Goal: Transaction & Acquisition: Purchase product/service

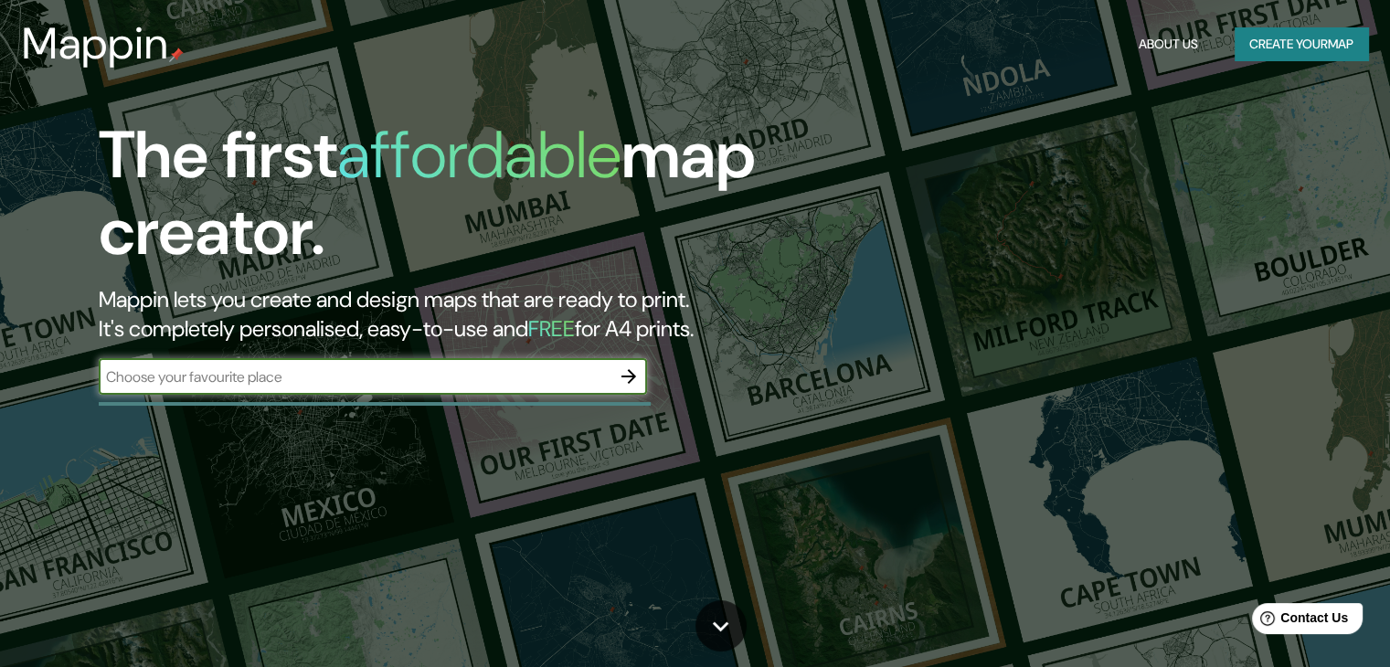
click at [320, 392] on div "​" at bounding box center [373, 376] width 548 height 37
type input "chapalita"
click at [624, 366] on icon "button" at bounding box center [629, 376] width 22 height 22
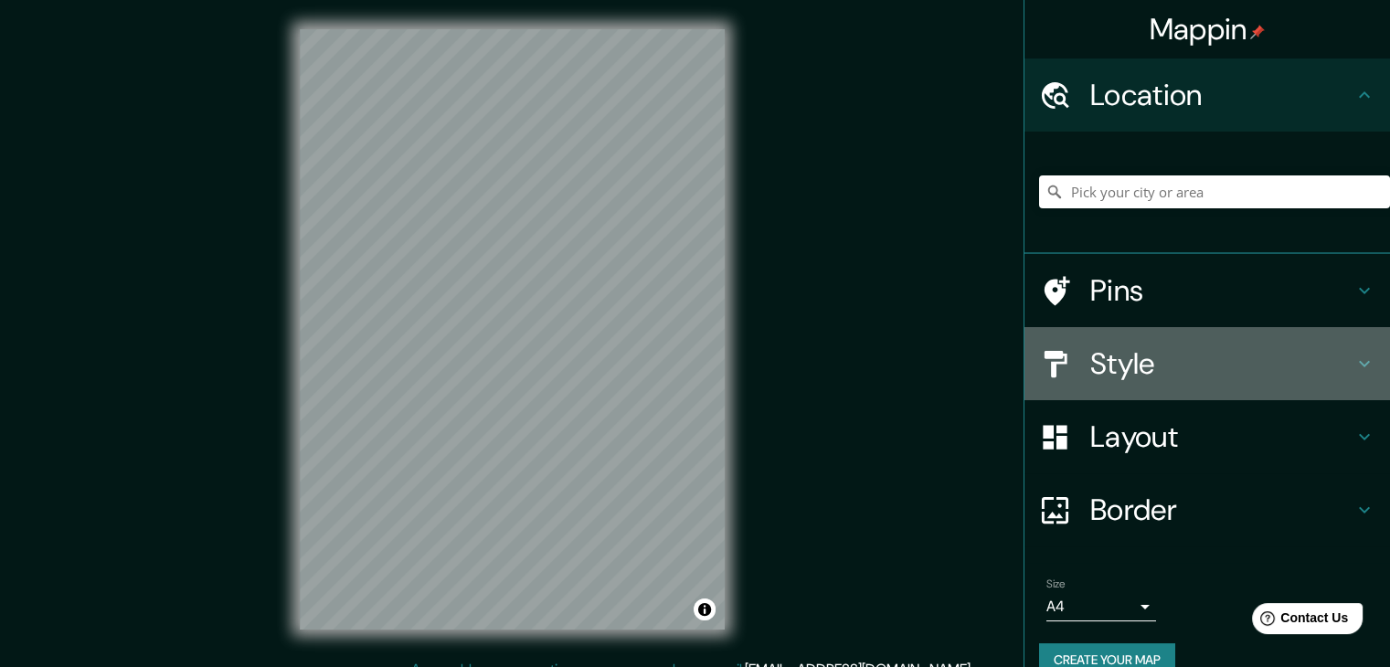
click at [1183, 361] on h4 "Style" at bounding box center [1221, 363] width 263 height 37
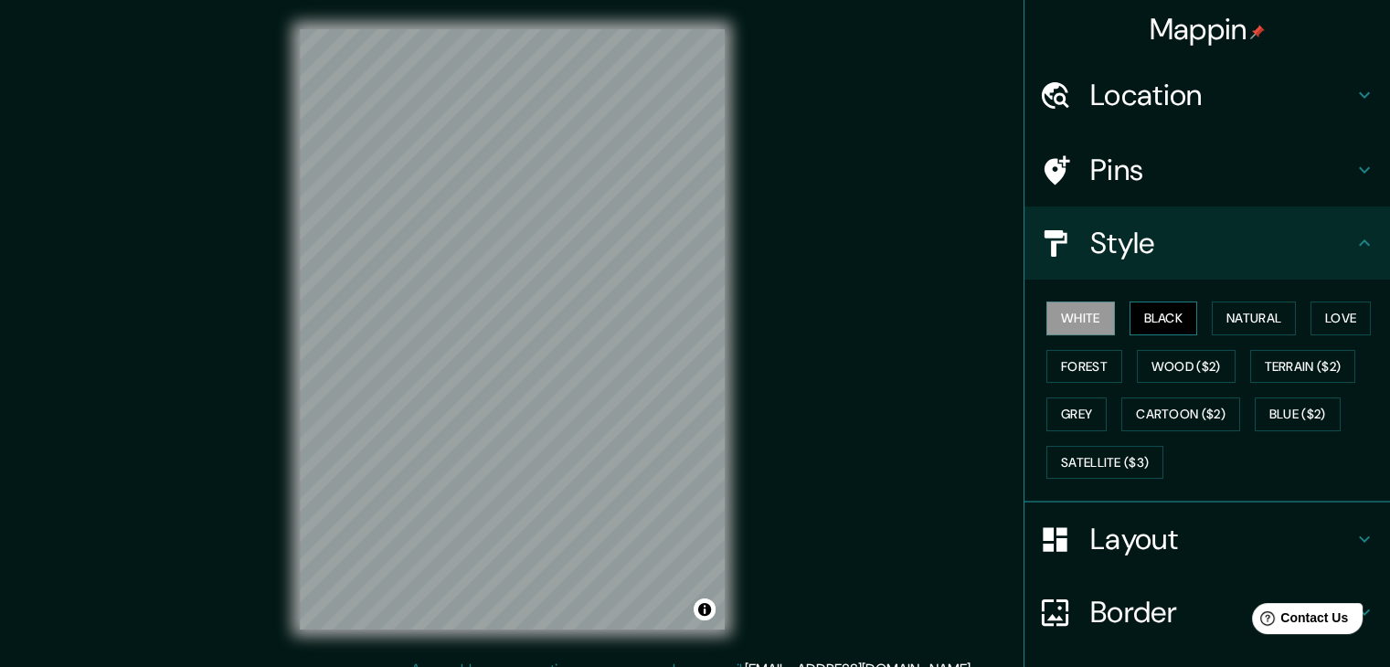
click at [1167, 328] on button "Black" at bounding box center [1163, 319] width 69 height 34
click at [1233, 322] on button "Natural" at bounding box center [1254, 319] width 84 height 34
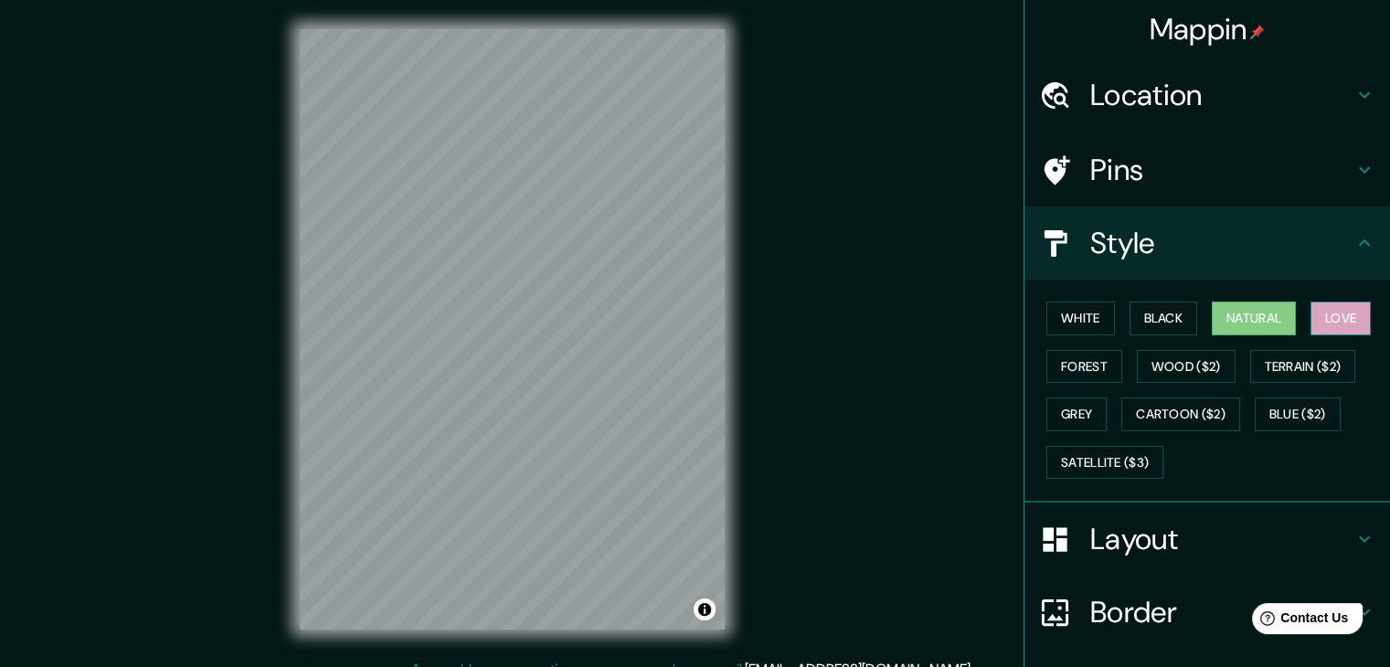
click at [1319, 318] on button "Love" at bounding box center [1340, 319] width 60 height 34
click at [1301, 366] on button "Terrain ($2)" at bounding box center [1303, 367] width 106 height 34
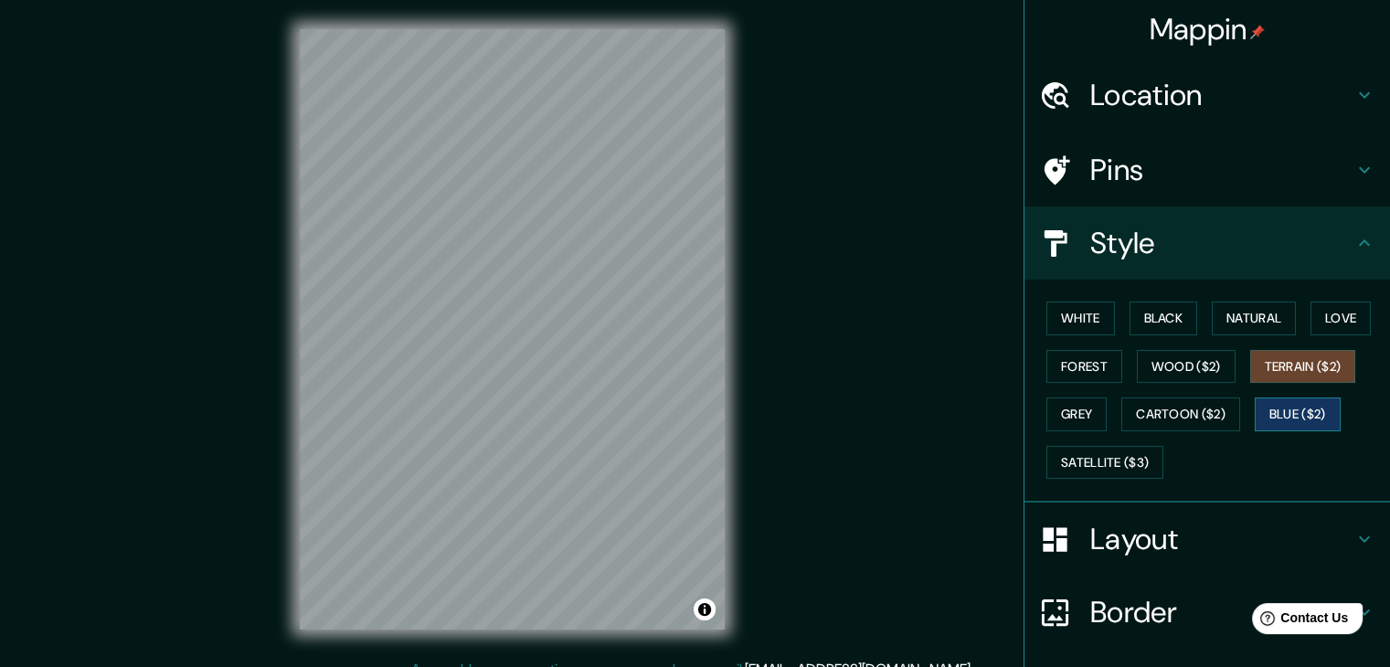
click at [1297, 410] on button "Blue ($2)" at bounding box center [1298, 414] width 86 height 34
click at [1192, 422] on button "Cartoon ($2)" at bounding box center [1180, 414] width 119 height 34
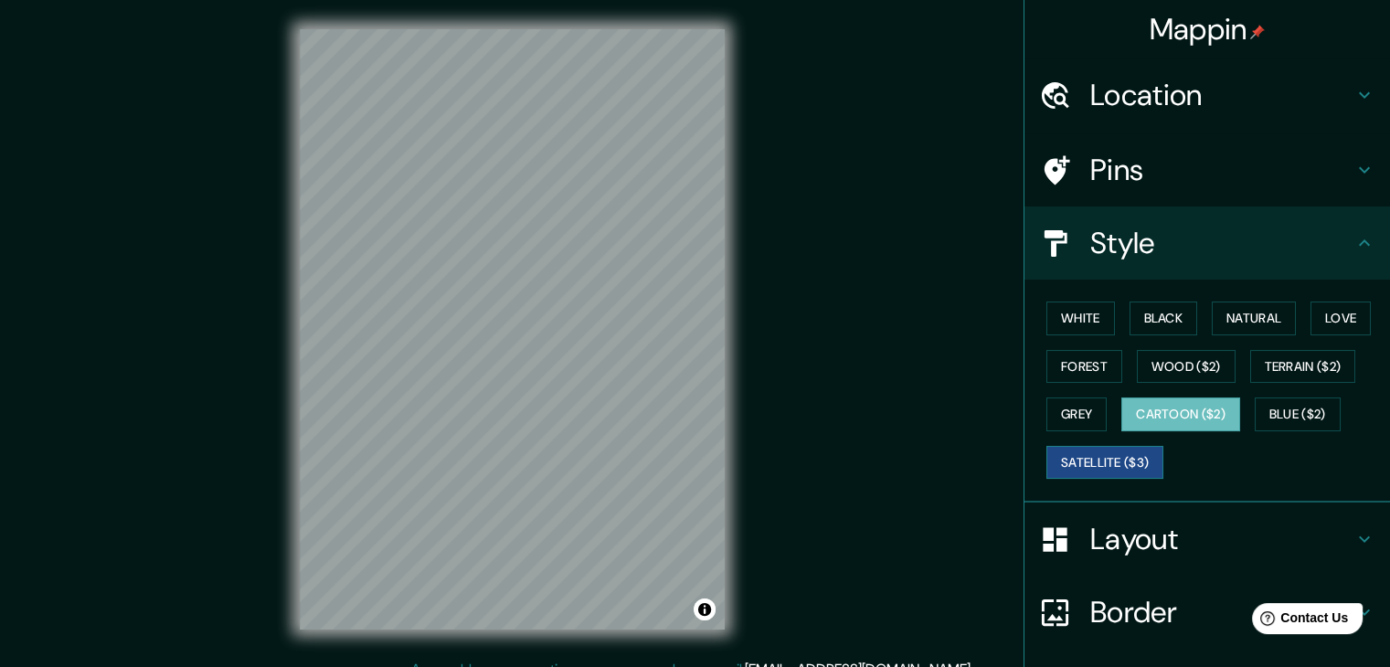
click at [1118, 461] on button "Satellite ($3)" at bounding box center [1104, 463] width 117 height 34
click at [1159, 417] on button "Cartoon ($2)" at bounding box center [1180, 414] width 119 height 34
click at [1068, 404] on button "Grey" at bounding box center [1076, 414] width 60 height 34
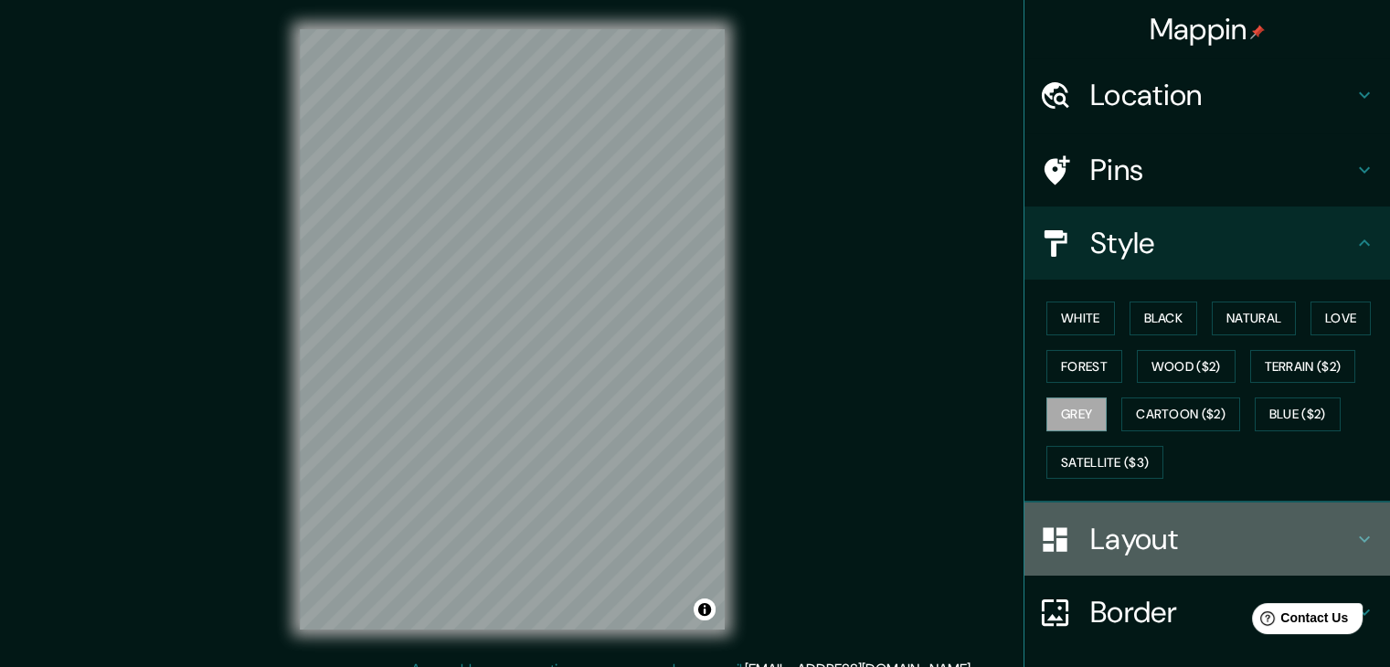
click at [1144, 536] on h4 "Layout" at bounding box center [1221, 539] width 263 height 37
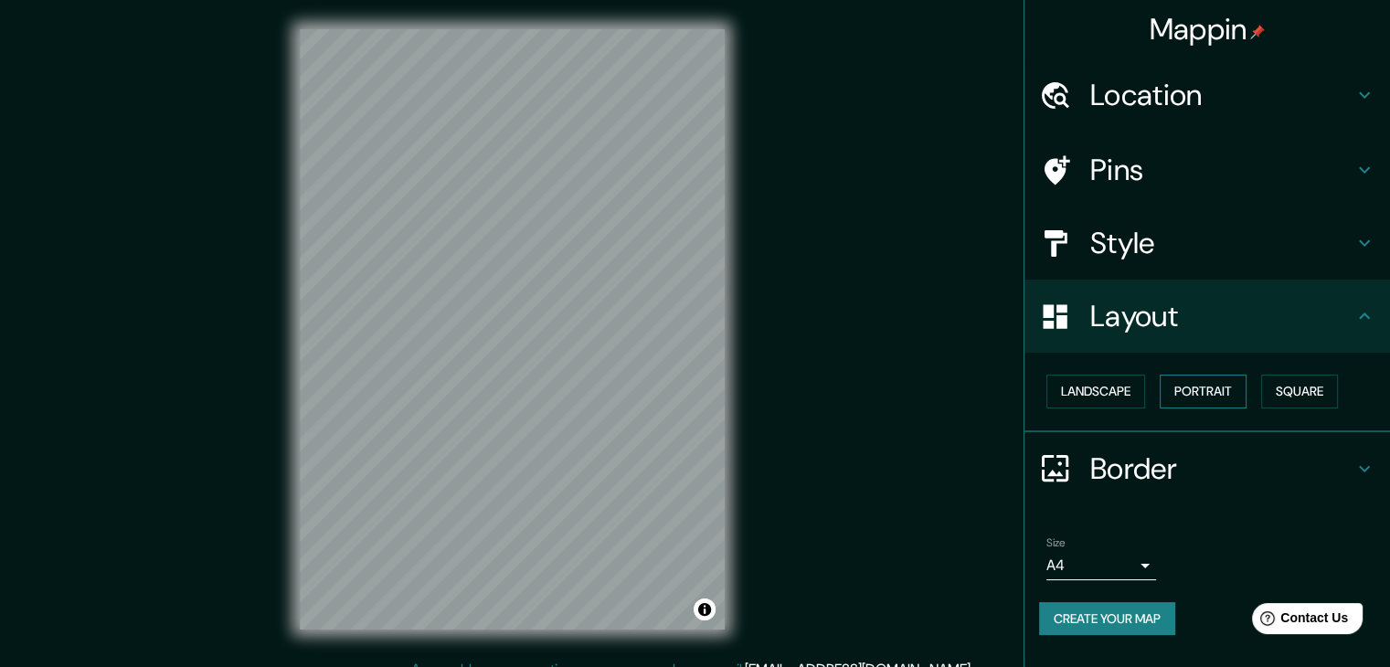
click at [1186, 386] on button "Portrait" at bounding box center [1202, 392] width 87 height 34
click at [1118, 386] on button "Landscape" at bounding box center [1095, 392] width 99 height 34
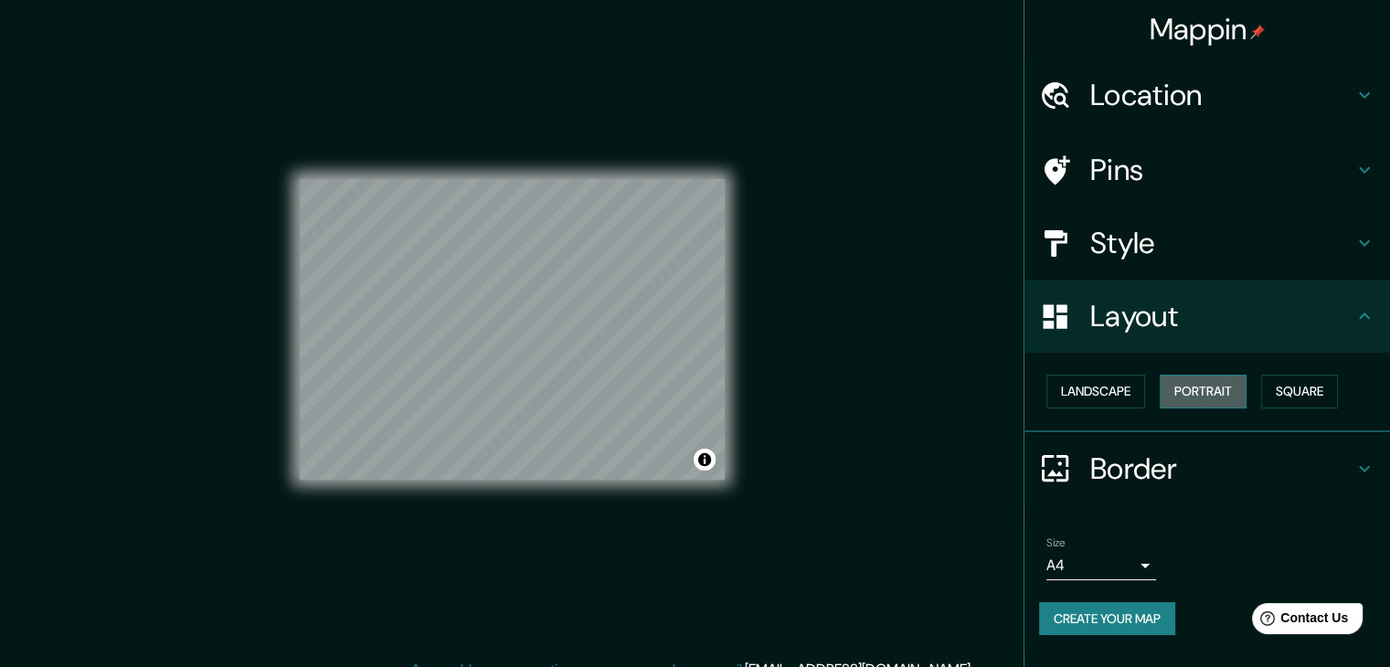
click at [1235, 386] on button "Portrait" at bounding box center [1202, 392] width 87 height 34
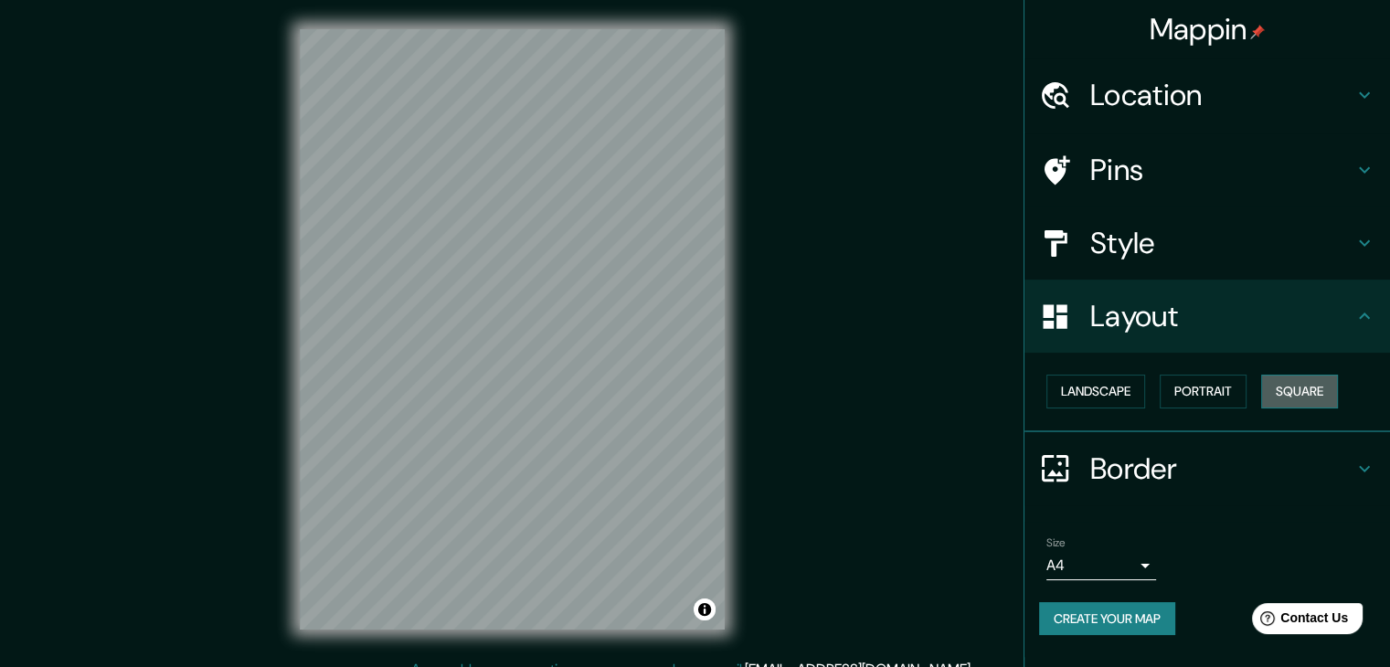
click at [1294, 396] on button "Square" at bounding box center [1299, 392] width 77 height 34
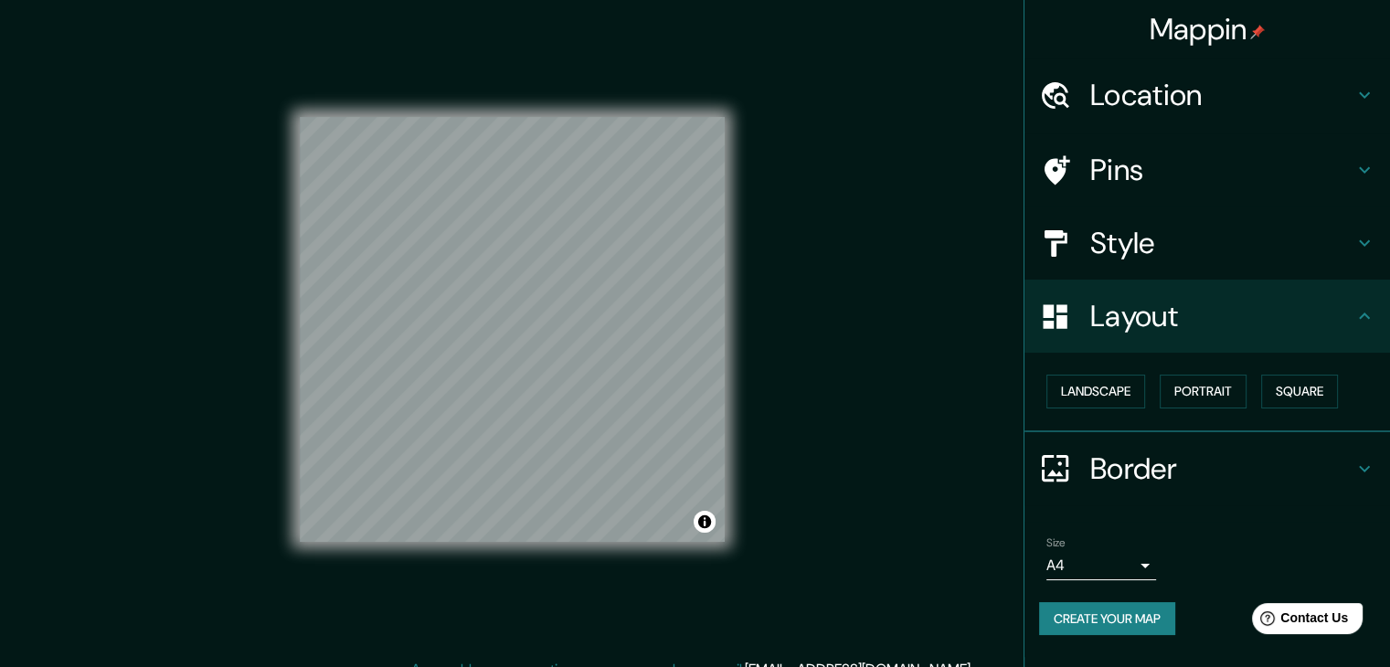
click at [1114, 461] on h4 "Border" at bounding box center [1221, 468] width 263 height 37
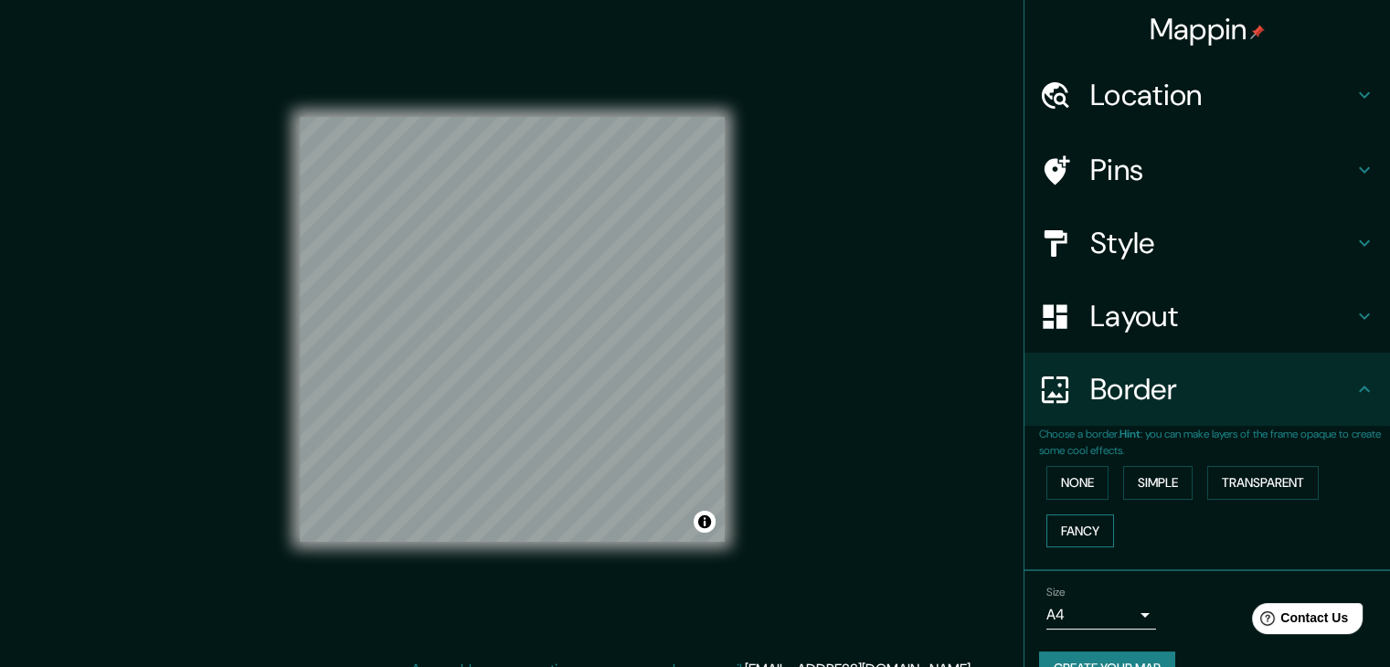
click at [1055, 523] on button "Fancy" at bounding box center [1080, 531] width 68 height 34
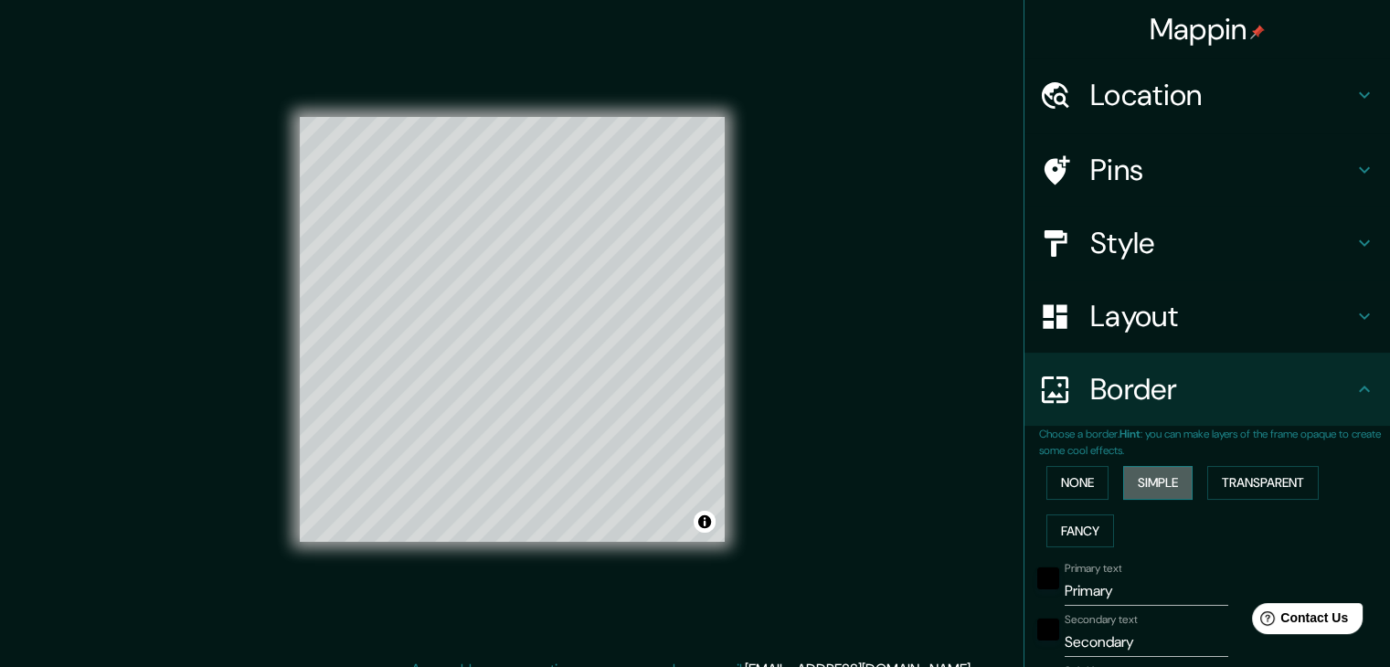
click at [1159, 486] on button "Simple" at bounding box center [1157, 483] width 69 height 34
click at [1074, 483] on button "None" at bounding box center [1077, 483] width 62 height 34
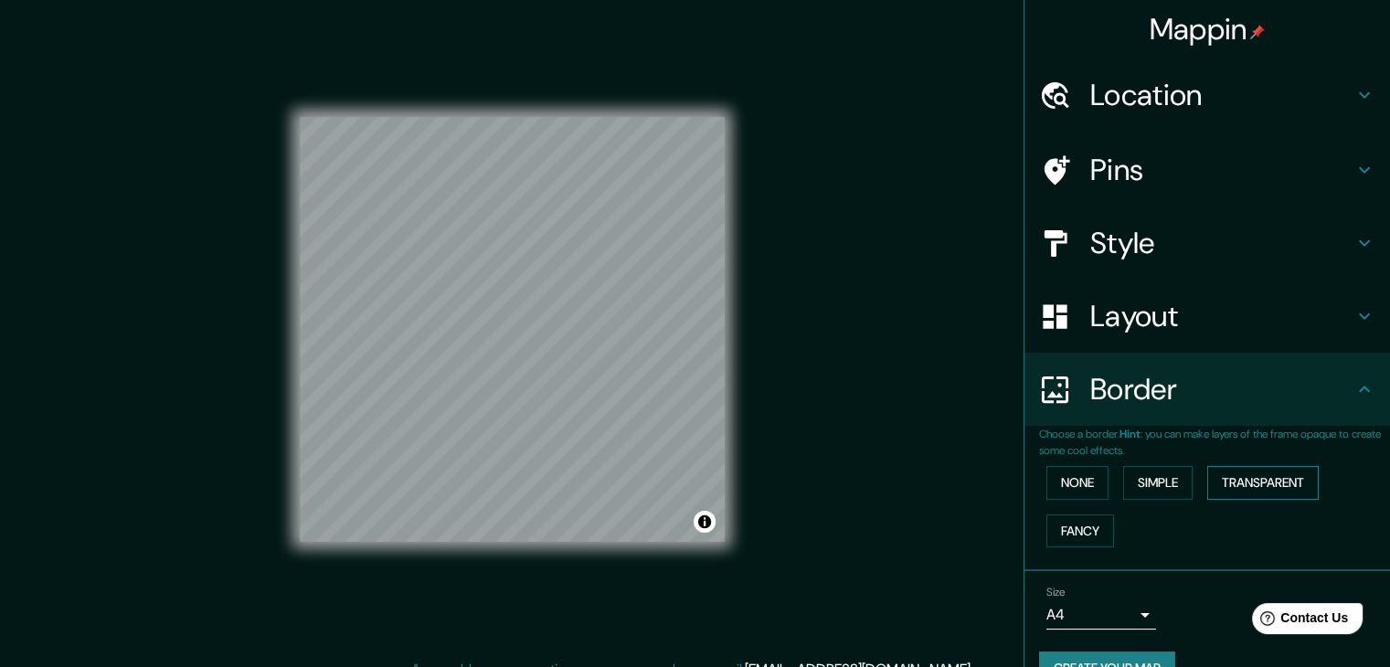
click at [1236, 481] on button "Transparent" at bounding box center [1262, 483] width 111 height 34
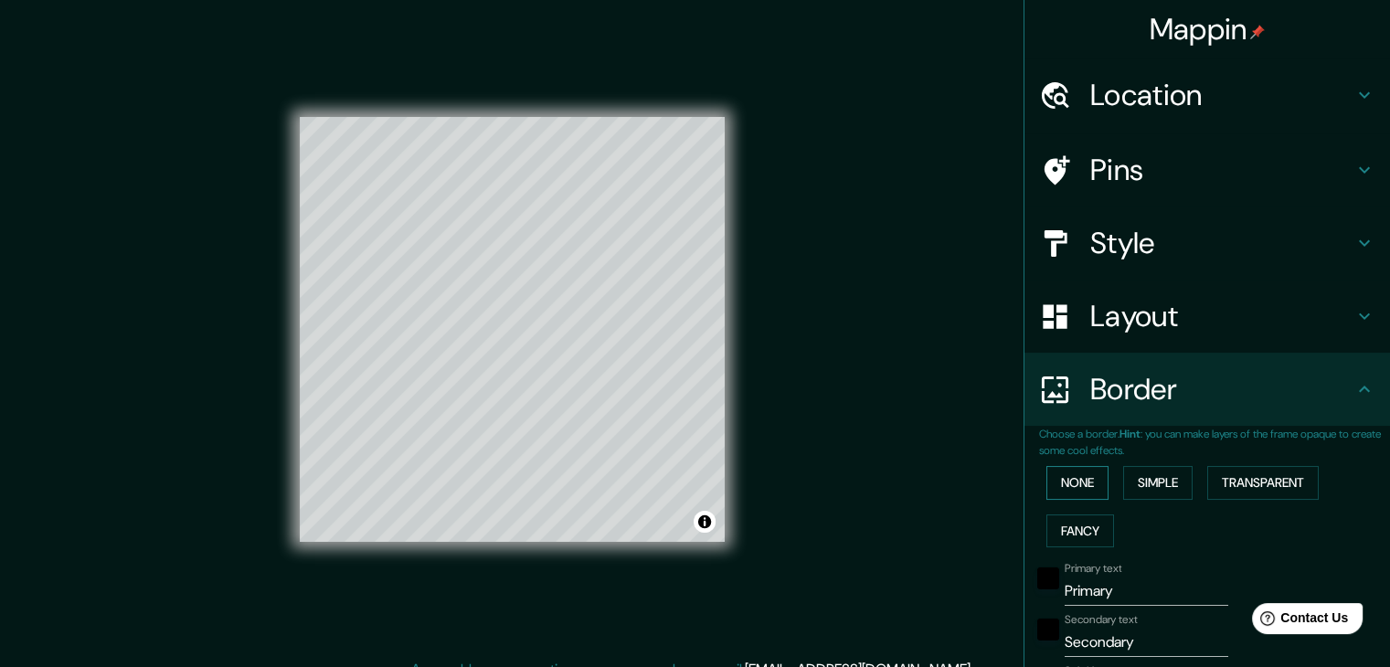
click at [1083, 487] on button "None" at bounding box center [1077, 483] width 62 height 34
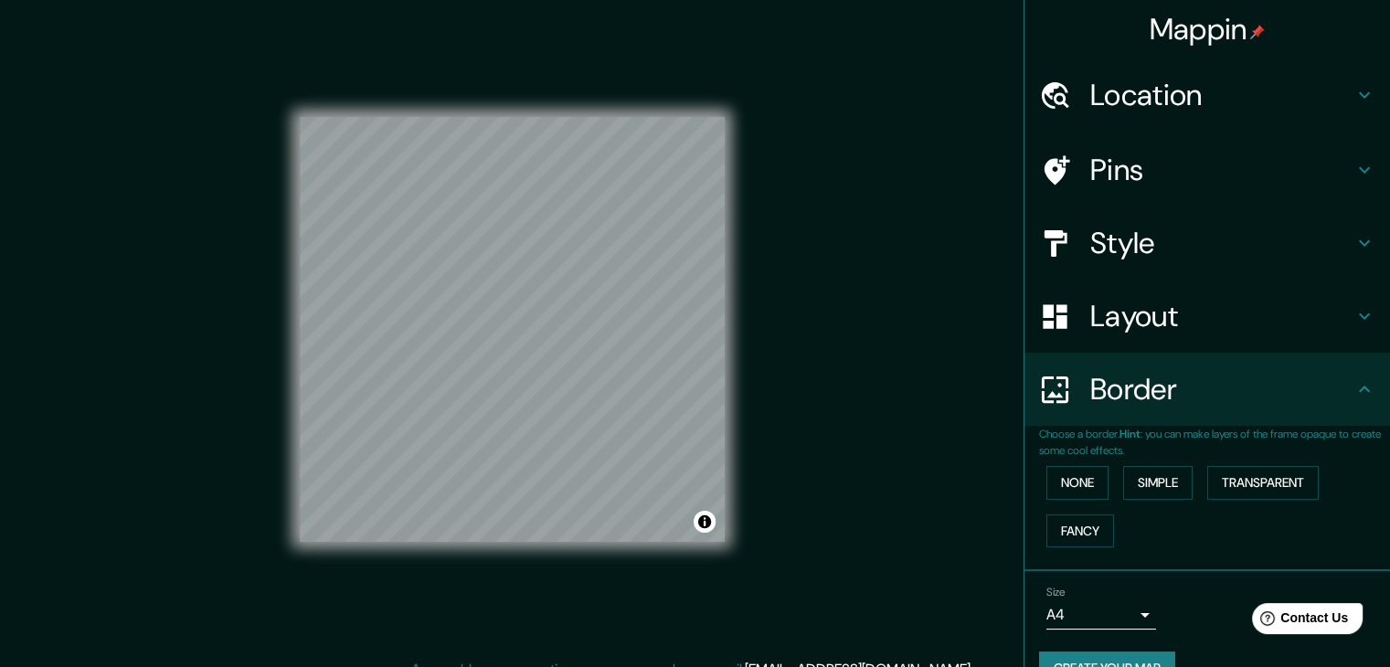
click at [1171, 244] on h4 "Style" at bounding box center [1221, 243] width 263 height 37
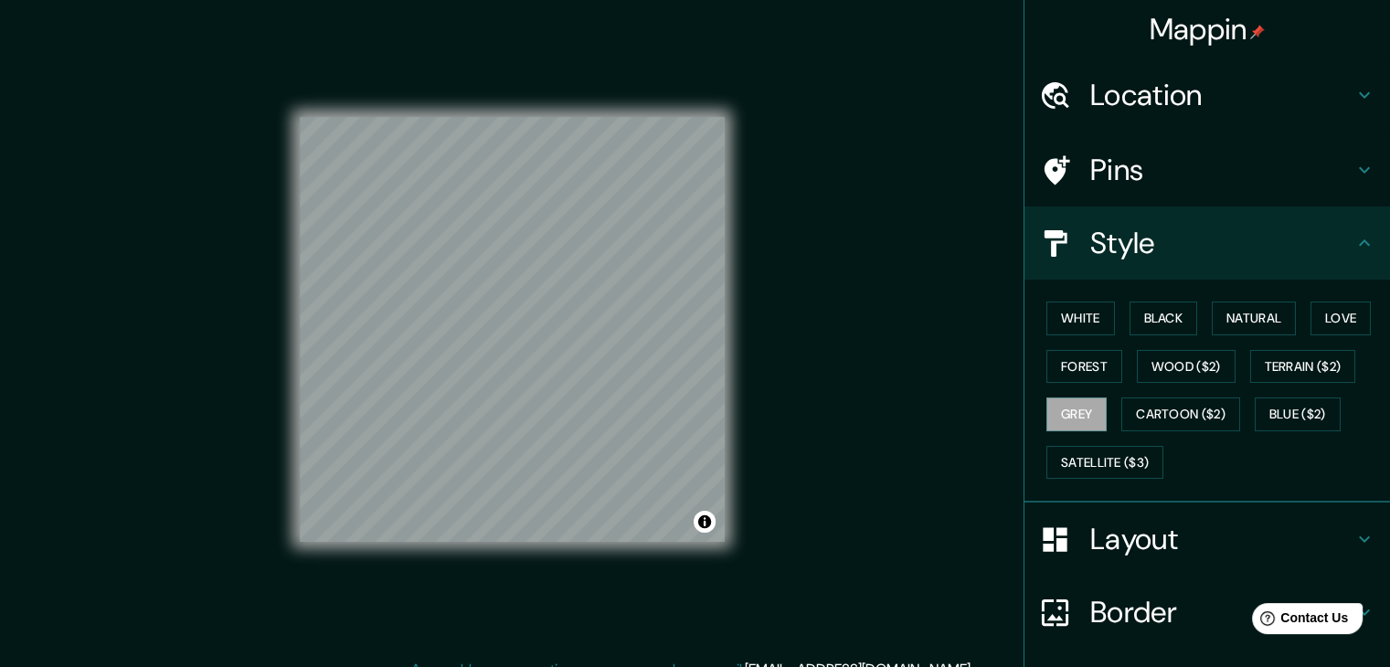
click at [1191, 176] on h4 "Pins" at bounding box center [1221, 170] width 263 height 37
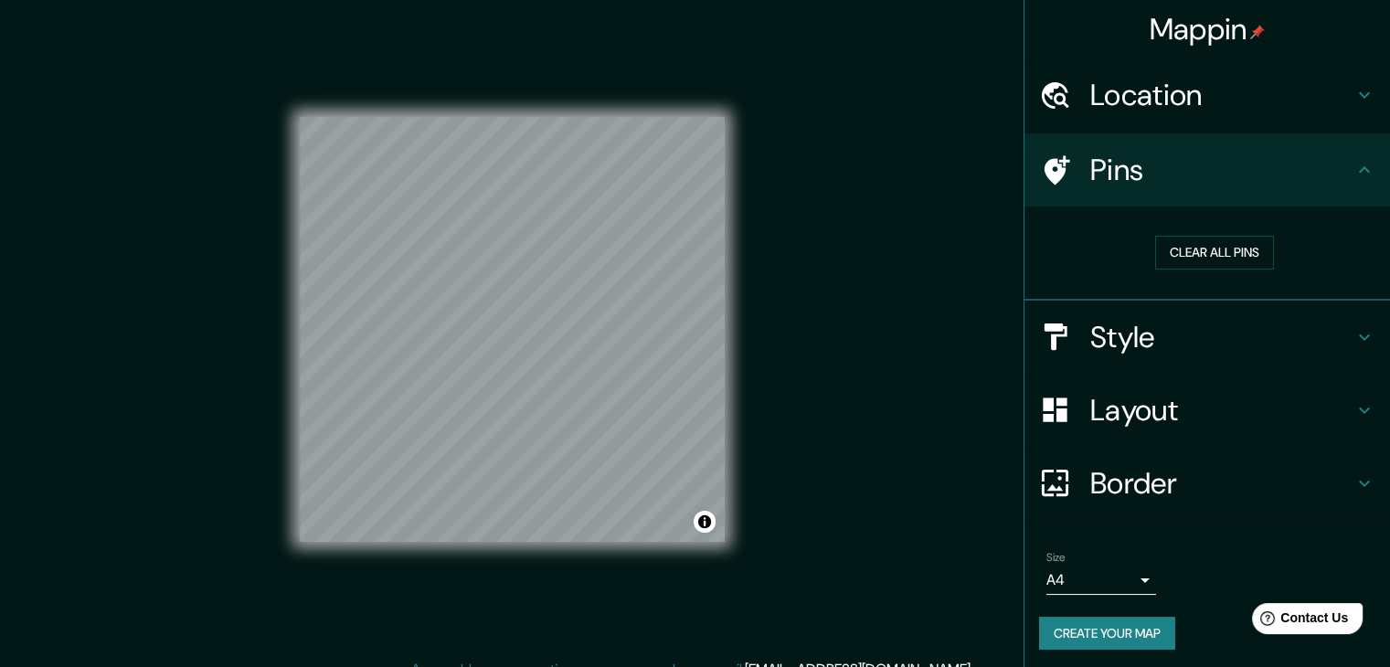
click at [1201, 105] on h4 "Location" at bounding box center [1221, 95] width 263 height 37
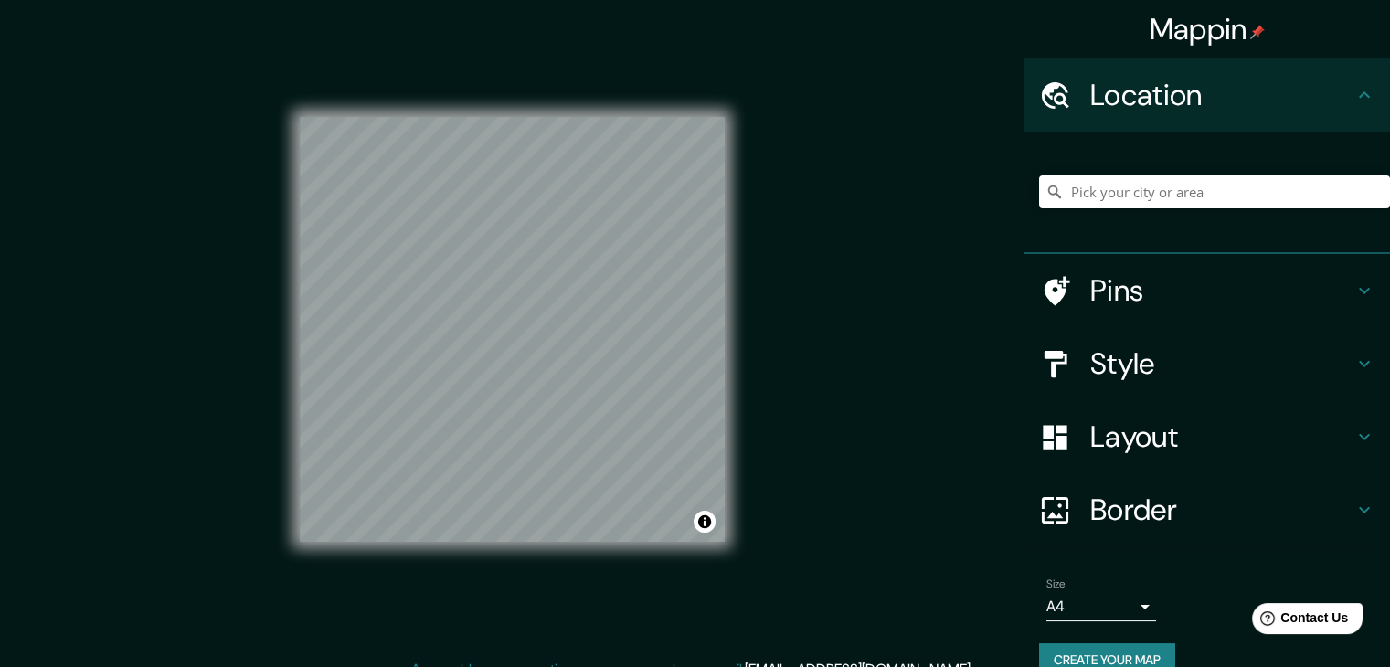
click at [1184, 421] on h4 "Layout" at bounding box center [1221, 436] width 263 height 37
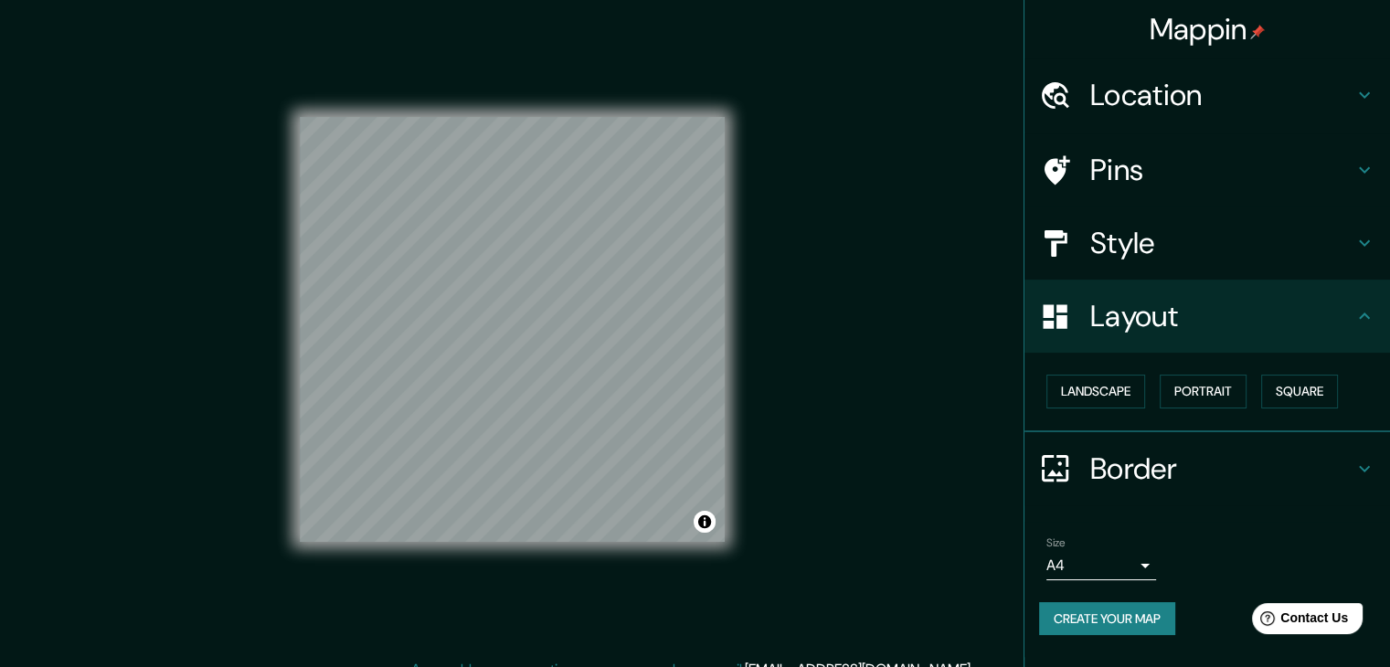
click at [1243, 234] on h4 "Style" at bounding box center [1221, 243] width 263 height 37
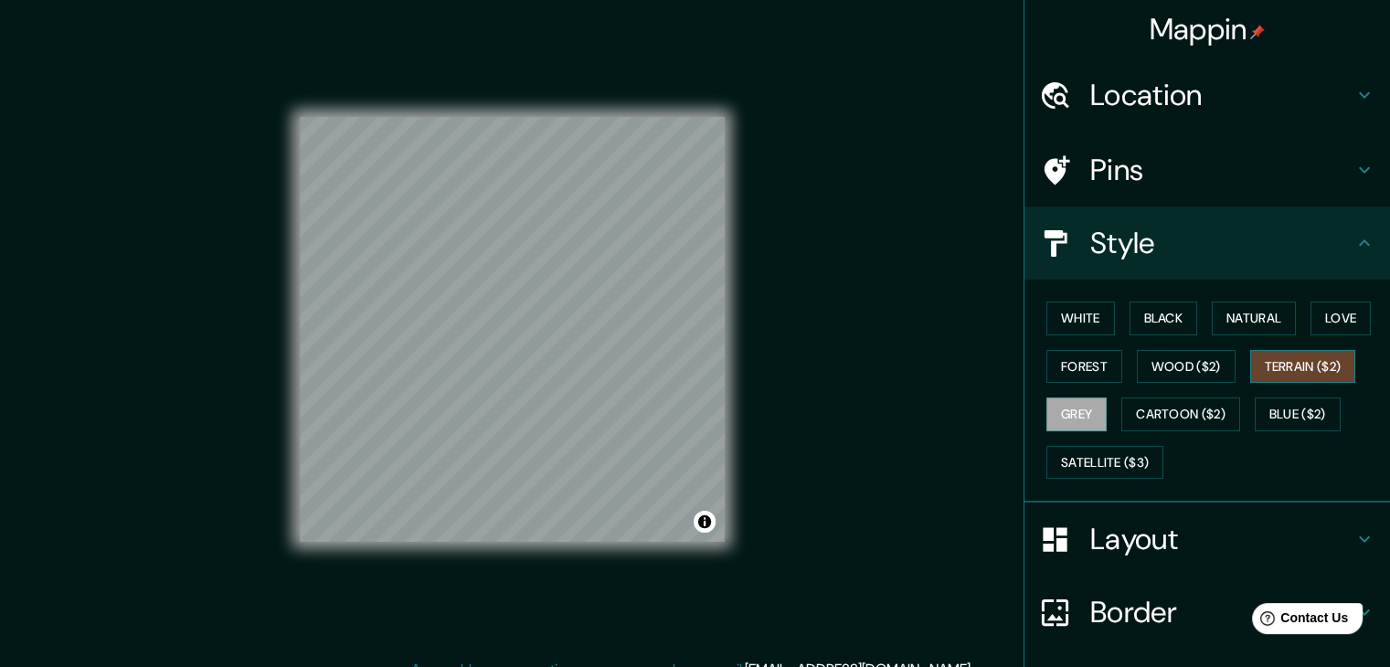
click at [1301, 369] on button "Terrain ($2)" at bounding box center [1303, 367] width 106 height 34
click at [1277, 413] on button "Blue ($2)" at bounding box center [1298, 414] width 86 height 34
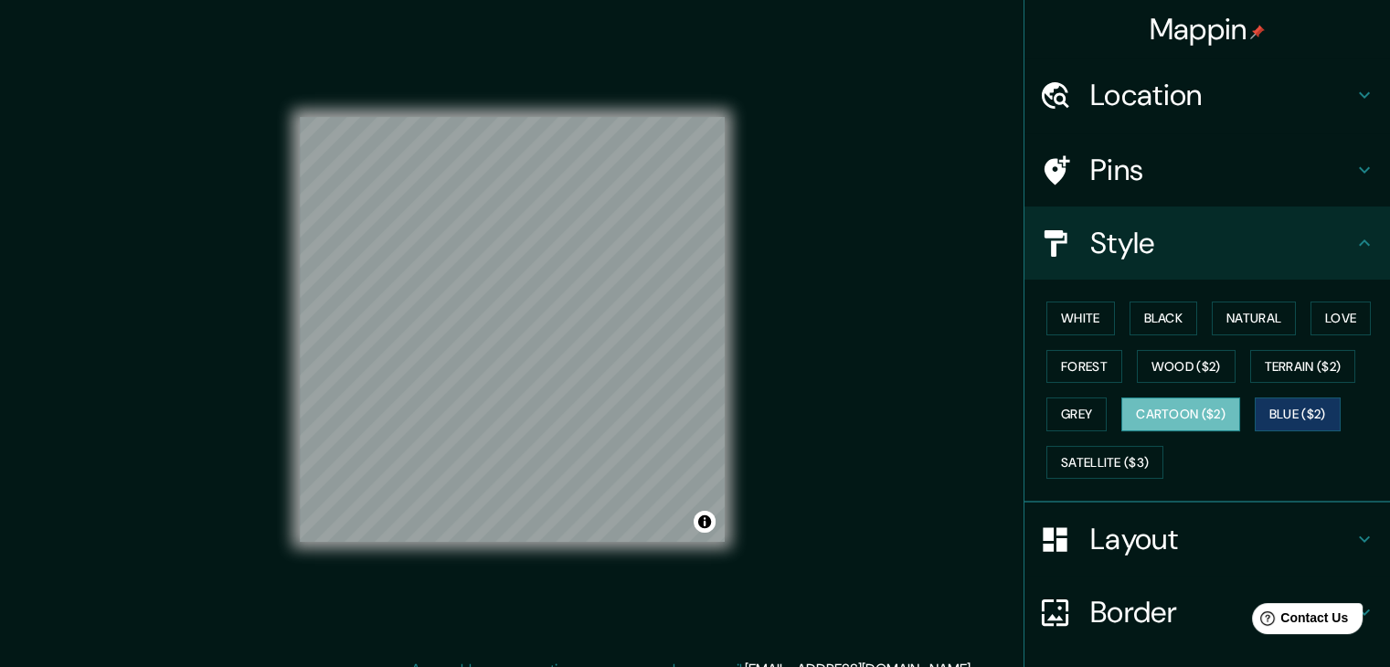
click at [1210, 423] on button "Cartoon ($2)" at bounding box center [1180, 414] width 119 height 34
click at [1111, 456] on button "Satellite ($3)" at bounding box center [1104, 463] width 117 height 34
